Goal: Task Accomplishment & Management: Manage account settings

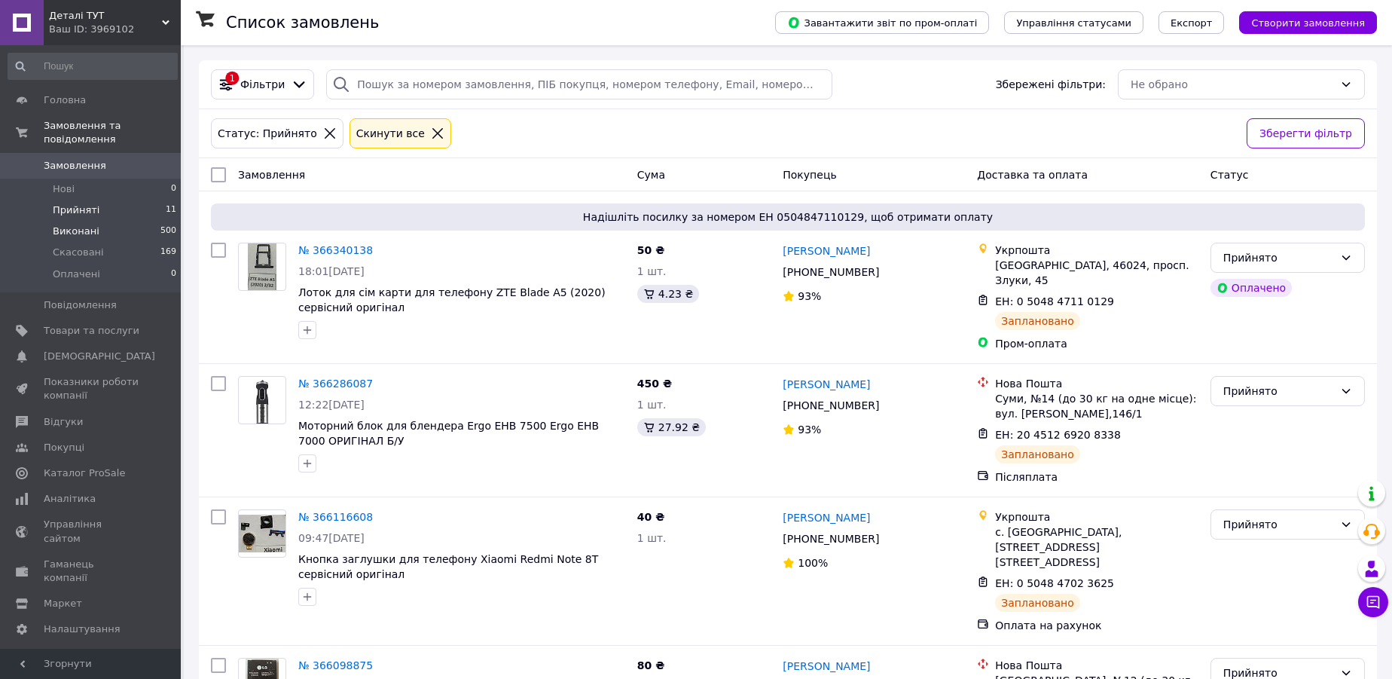
click at [82, 225] on span "Виконані" at bounding box center [76, 232] width 47 height 14
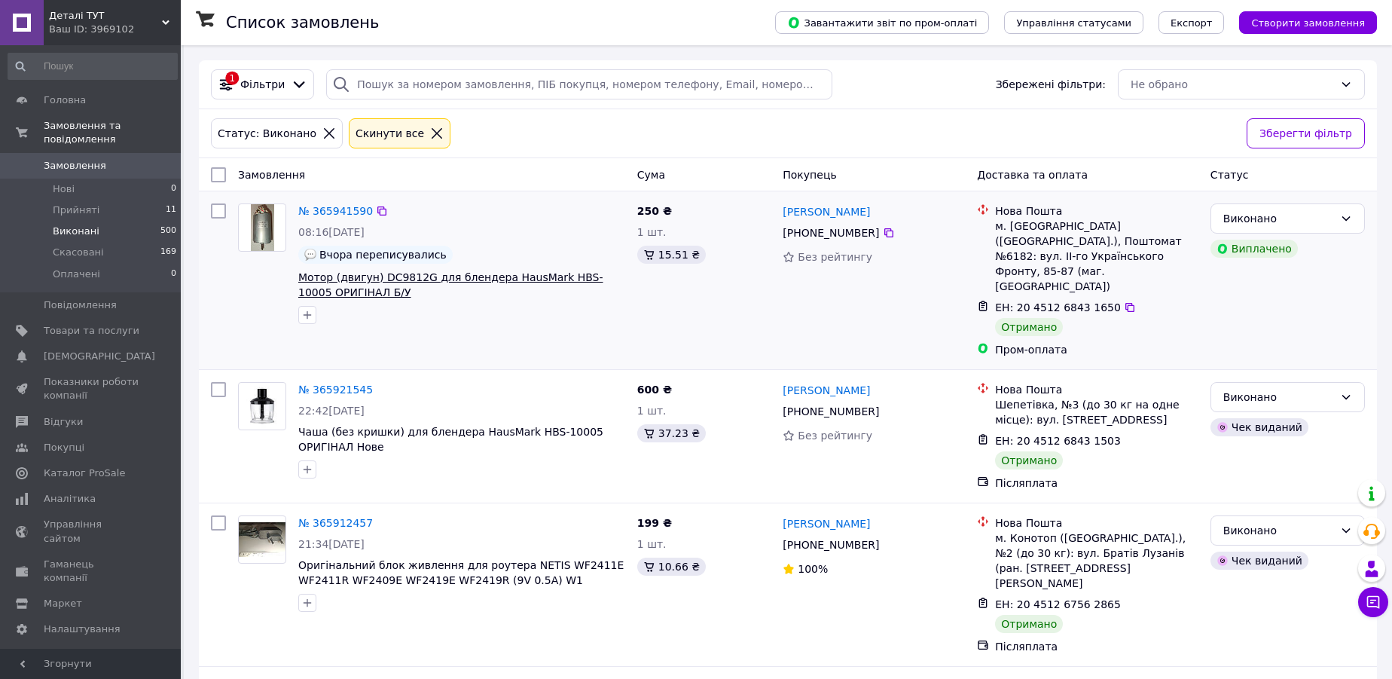
click at [398, 280] on span "Мотор (двигун) DC9812G для блендера HausMark HBS-10005 ОРИГІНАЛ Б/У" at bounding box center [450, 284] width 305 height 27
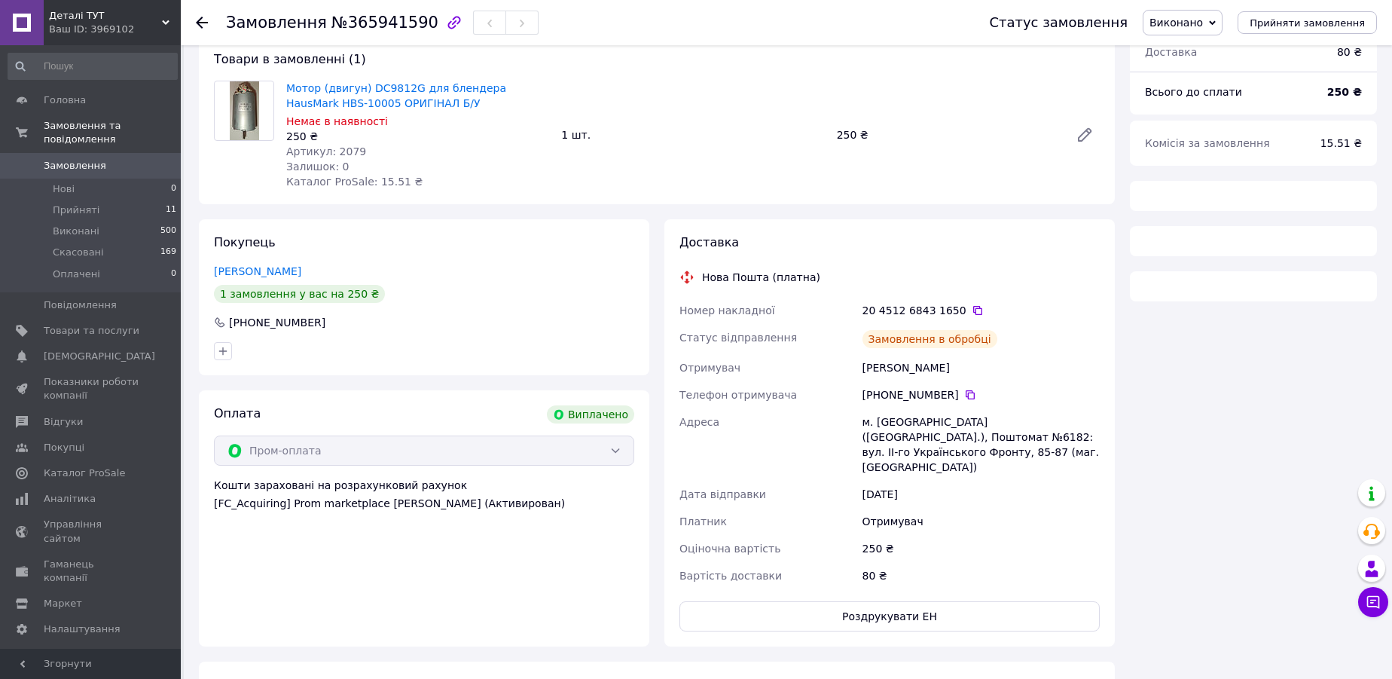
scroll to position [99, 0]
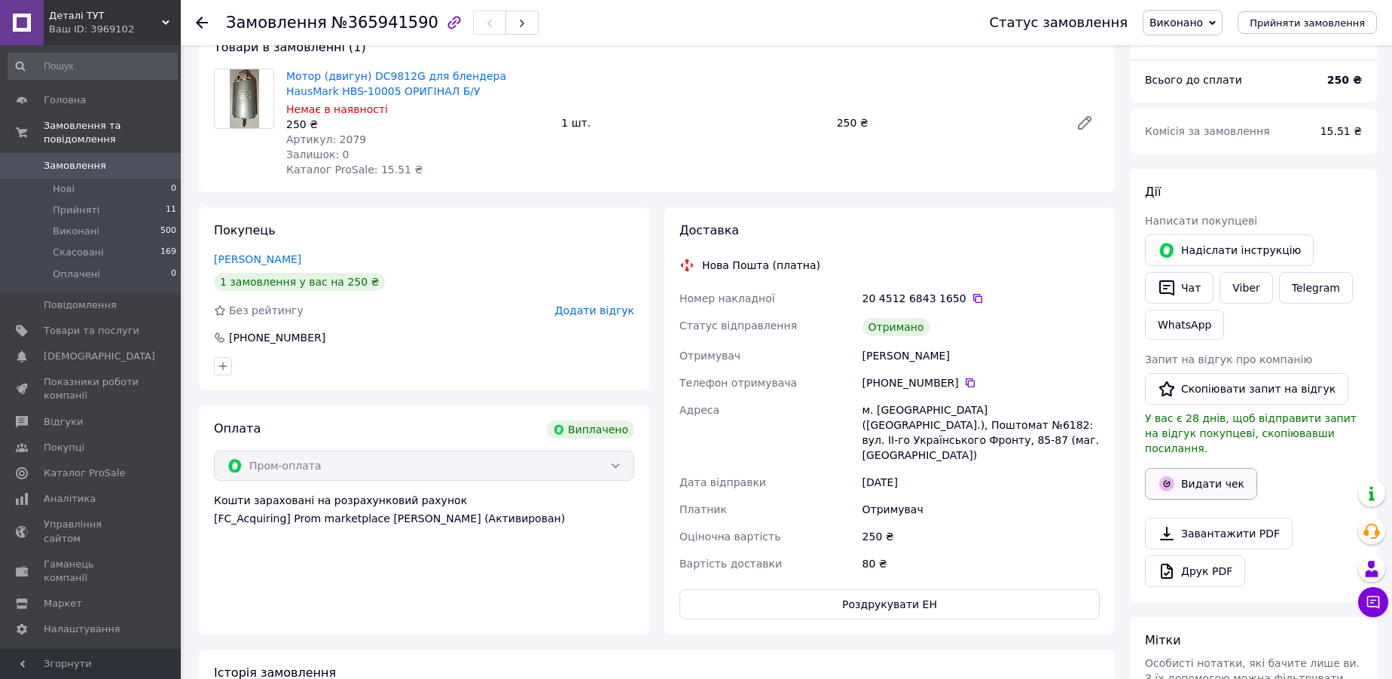
click at [1212, 468] on button "Видати чек" at bounding box center [1201, 484] width 112 height 32
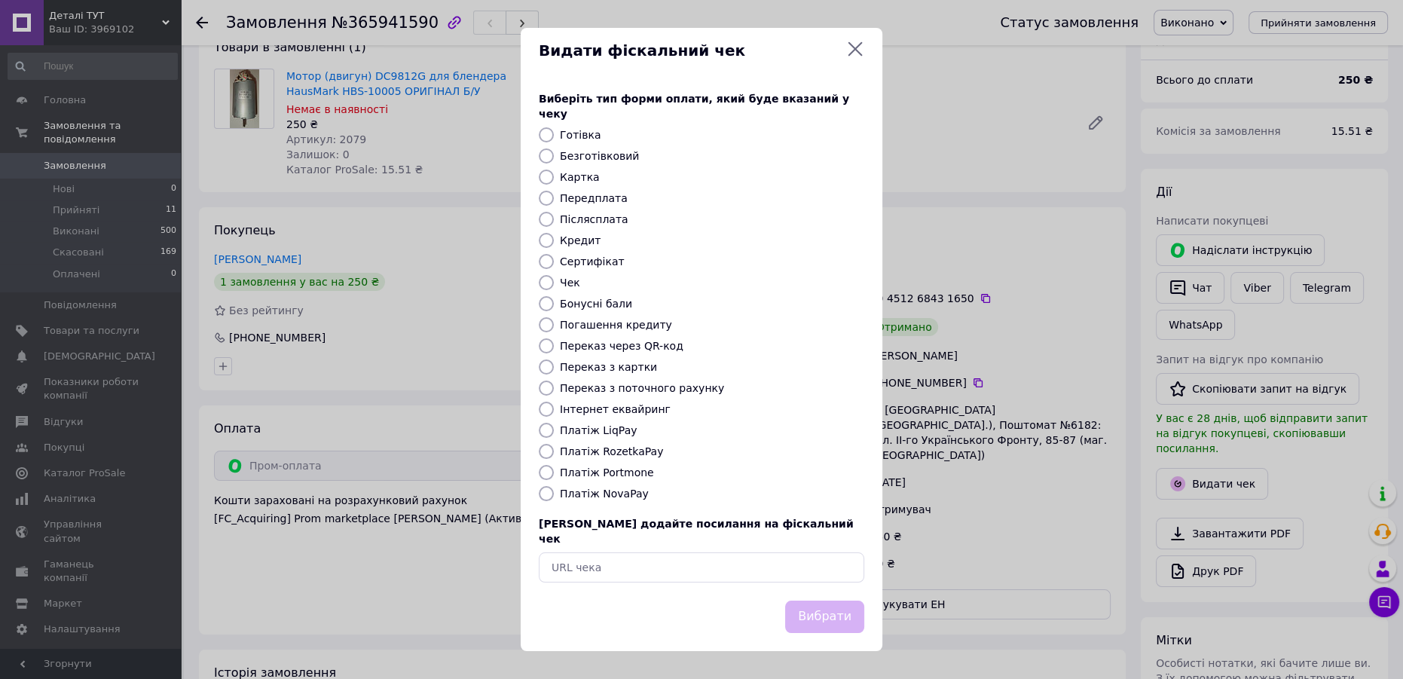
click at [592, 409] on label "Інтернет еквайринг" at bounding box center [615, 409] width 111 height 12
click at [554, 409] on input "Інтернет еквайринг" at bounding box center [546, 409] width 15 height 15
radio input "true"
click at [805, 604] on button "Вибрати" at bounding box center [824, 617] width 79 height 32
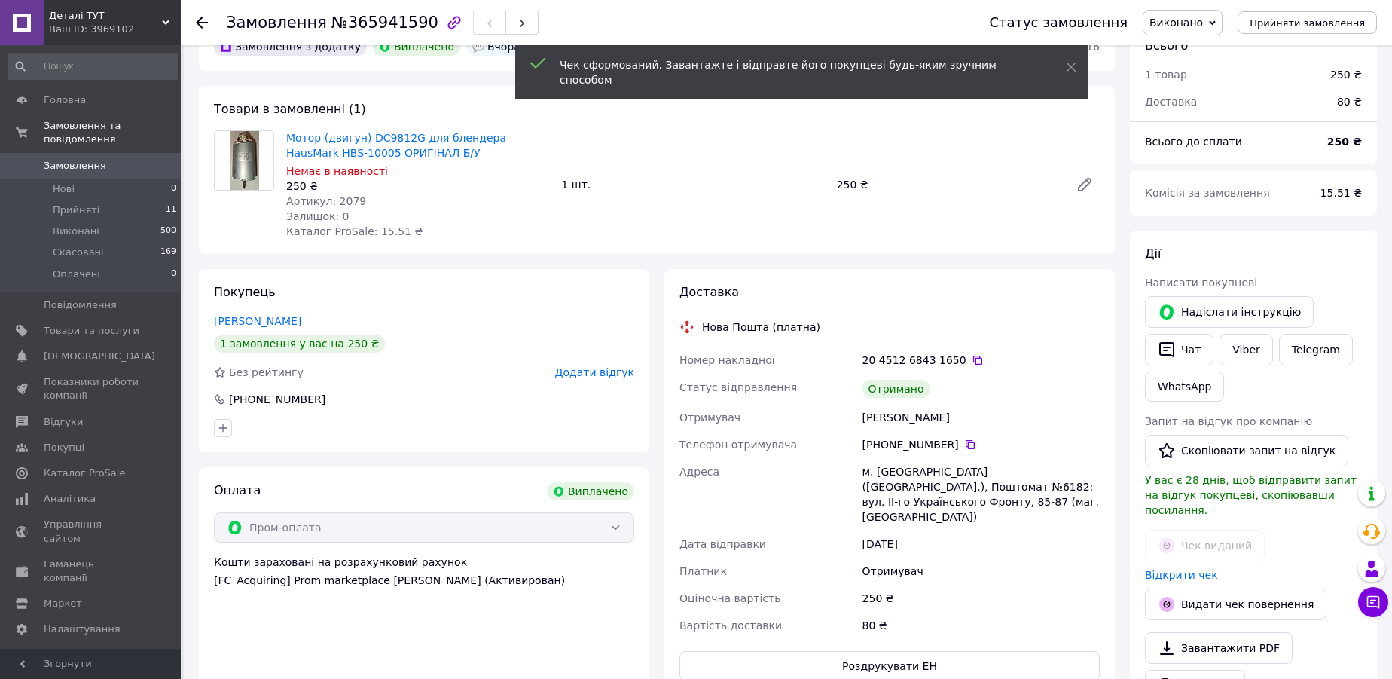
scroll to position [0, 0]
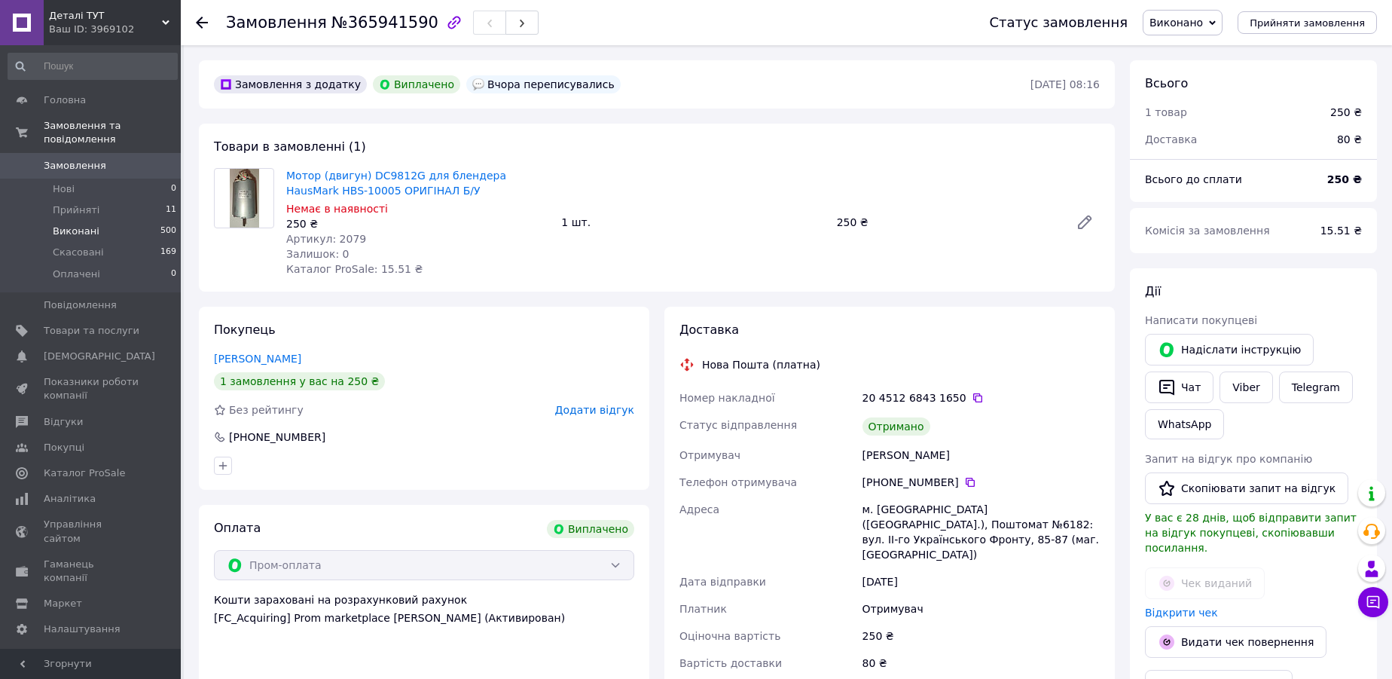
click at [64, 225] on span "Виконані" at bounding box center [76, 232] width 47 height 14
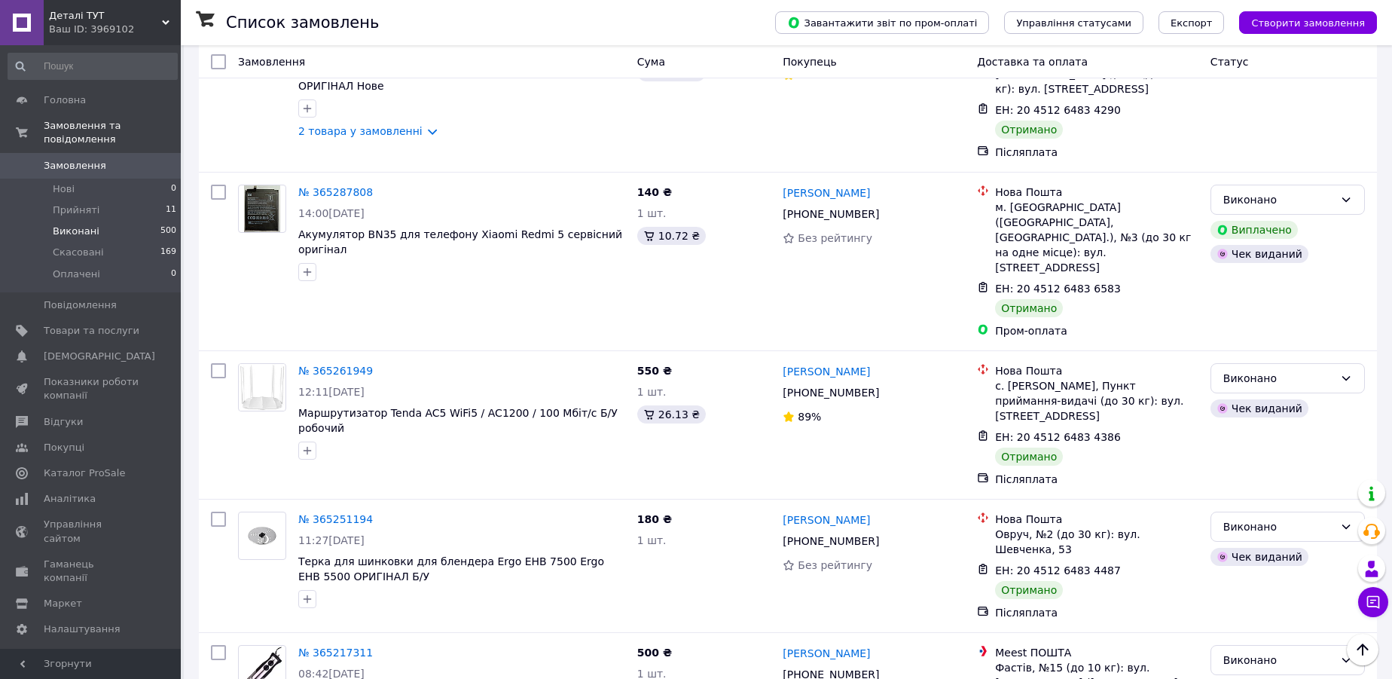
scroll to position [2301, 0]
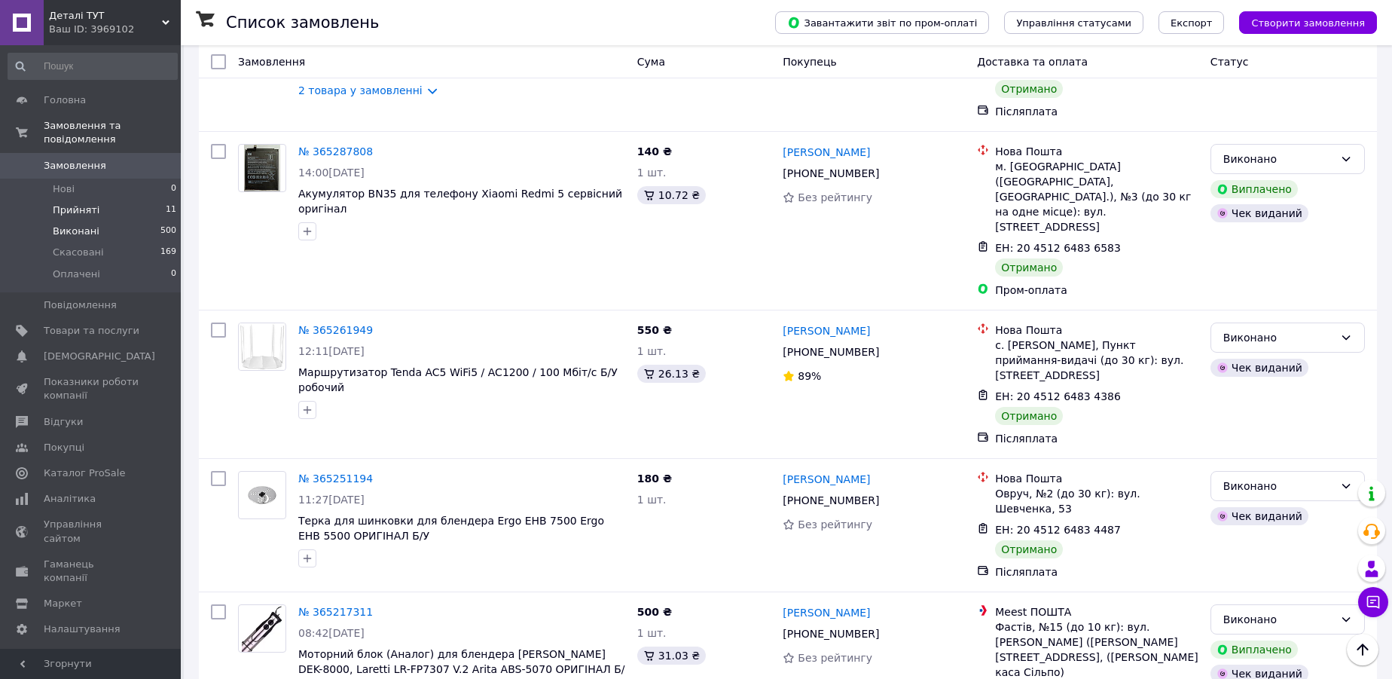
click at [55, 203] on span "Прийняті" at bounding box center [76, 210] width 47 height 14
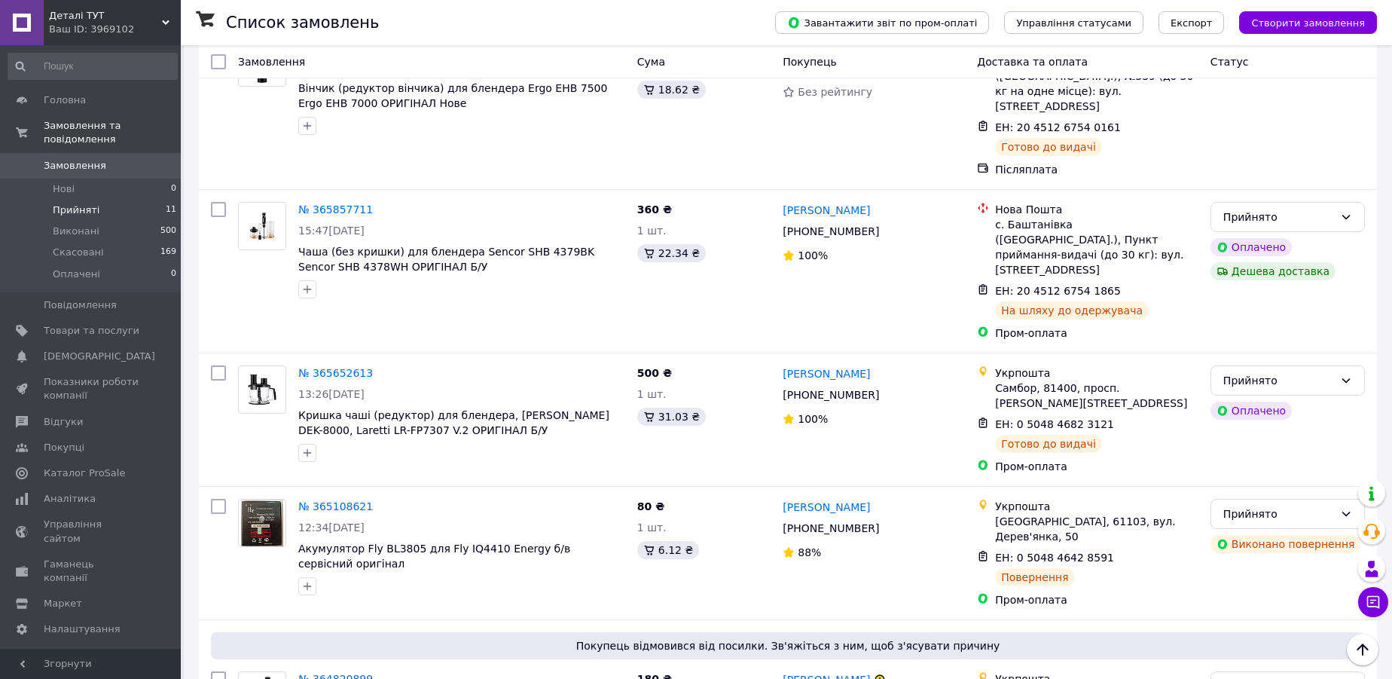
scroll to position [1037, 0]
